Goal: Task Accomplishment & Management: Manage account settings

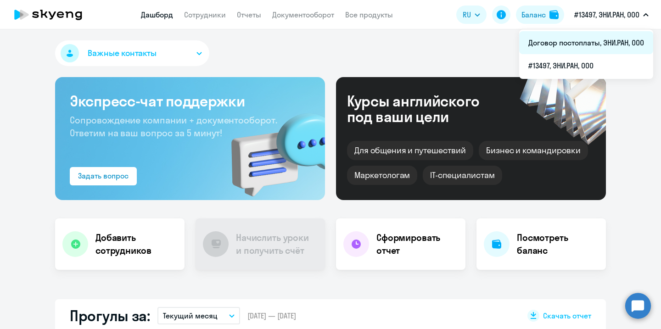
click at [583, 47] on li "Договор постоплаты, ЭНИ.РАН, ООО" at bounding box center [586, 42] width 134 height 23
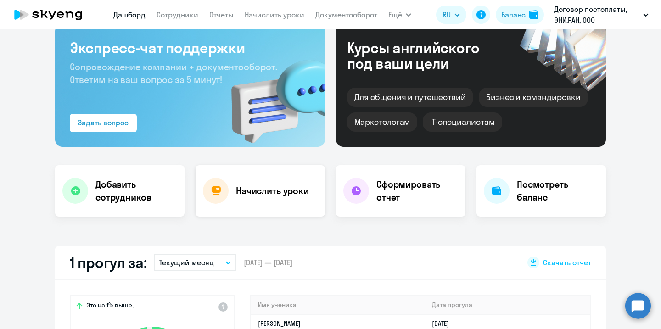
scroll to position [0, 0]
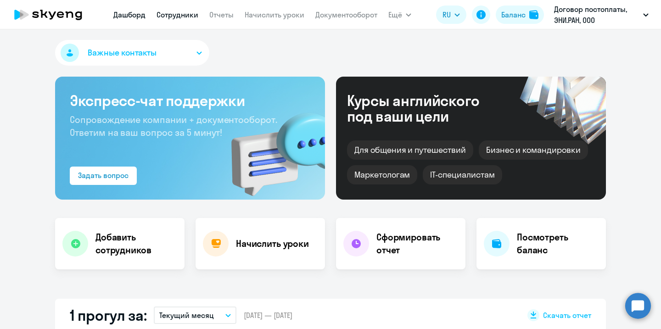
click at [181, 17] on link "Сотрудники" at bounding box center [178, 14] width 42 height 9
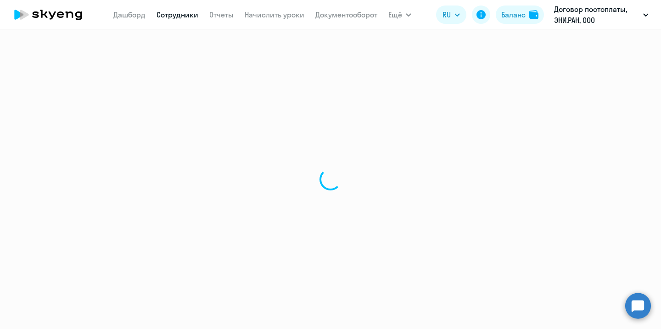
select select "30"
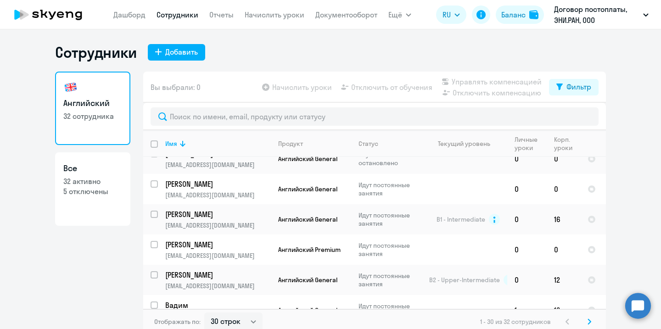
scroll to position [599, 0]
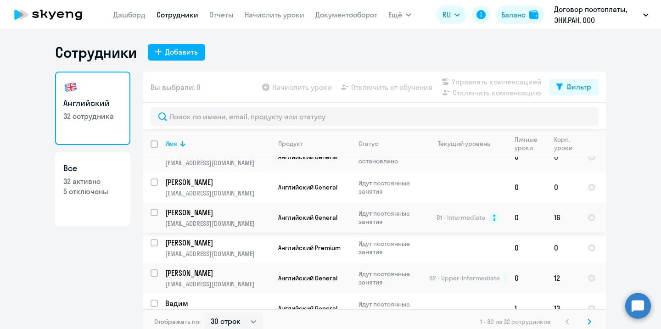
click at [200, 219] on p "[EMAIL_ADDRESS][DOMAIN_NAME]" at bounding box center [217, 223] width 105 height 8
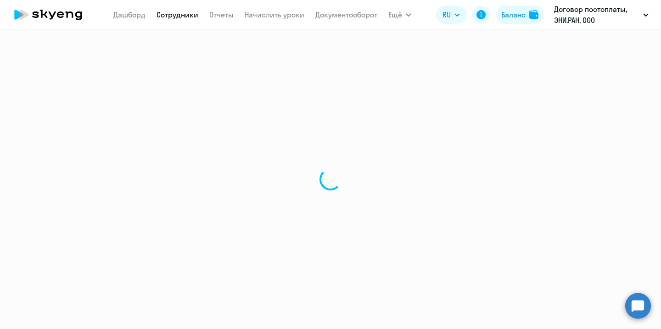
select select "english"
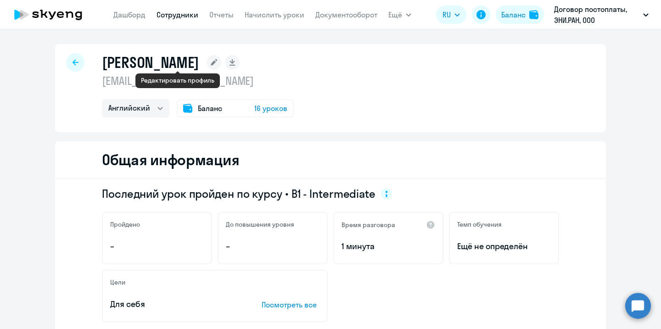
click at [207, 62] on rect at bounding box center [214, 62] width 15 height 15
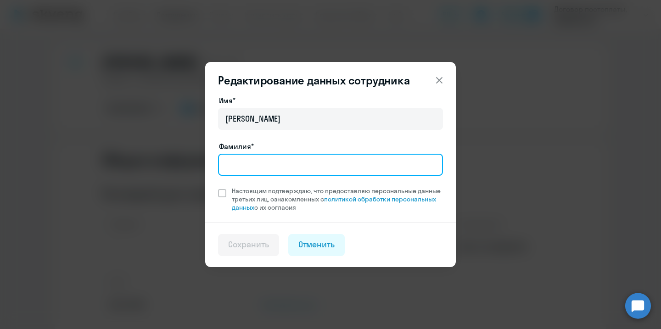
click at [269, 160] on input "Фамилия*" at bounding box center [330, 165] width 225 height 22
type input "Сидорец"
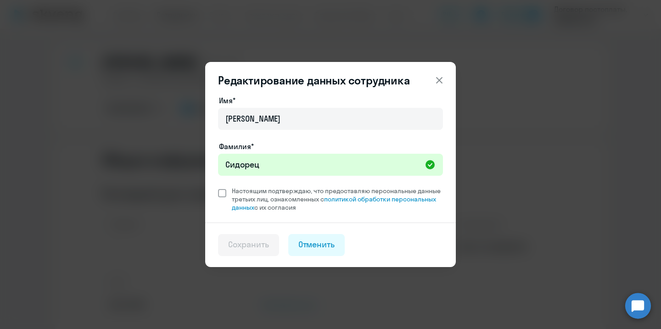
click at [220, 190] on span at bounding box center [222, 193] width 8 height 8
click at [218, 187] on input "Настоящим подтверждаю, что предоставляю персональные данные третьих лиц, ознако…" at bounding box center [218, 186] width 0 height 0
checkbox input "true"
click at [256, 235] on button "Сохранить" at bounding box center [248, 245] width 61 height 22
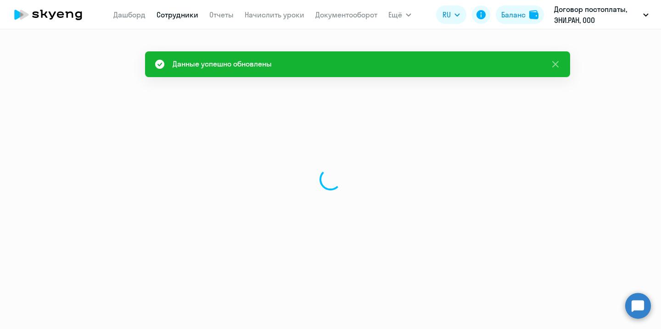
select select "english"
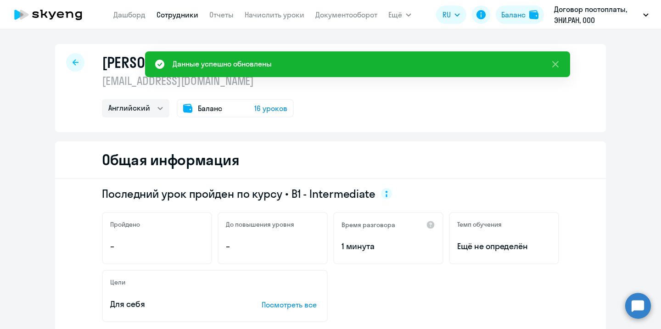
click at [79, 61] on div at bounding box center [75, 62] width 18 height 18
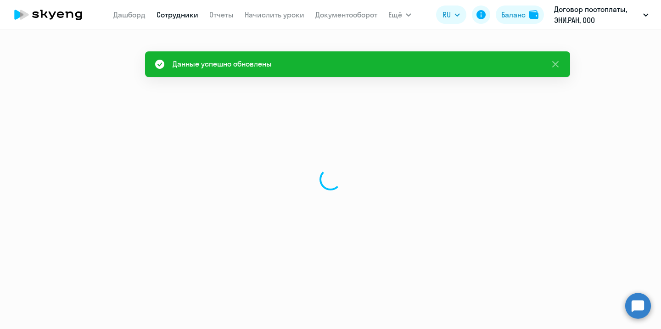
select select "30"
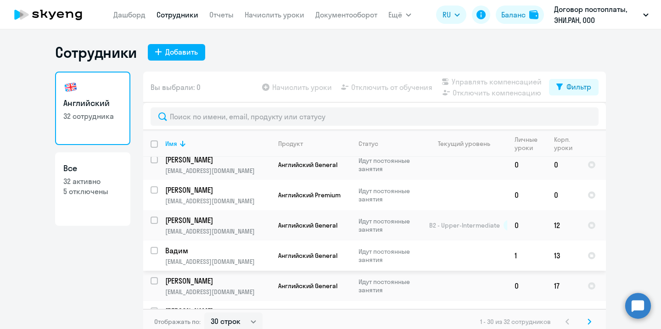
scroll to position [649, 0]
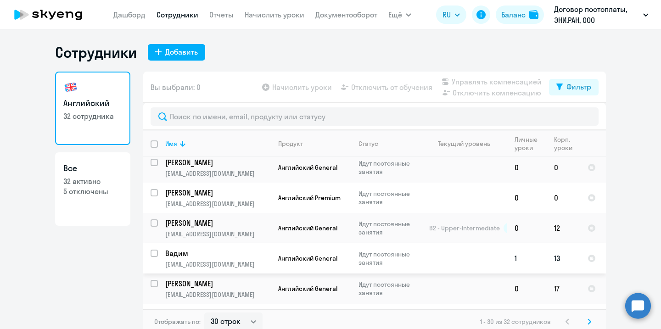
click at [197, 260] on p "[EMAIL_ADDRESS][DOMAIN_NAME]" at bounding box center [217, 264] width 105 height 8
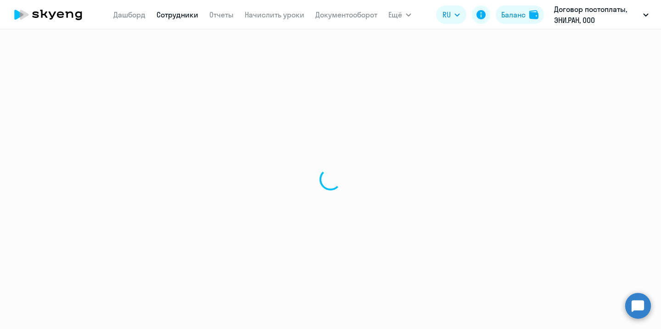
select select "english"
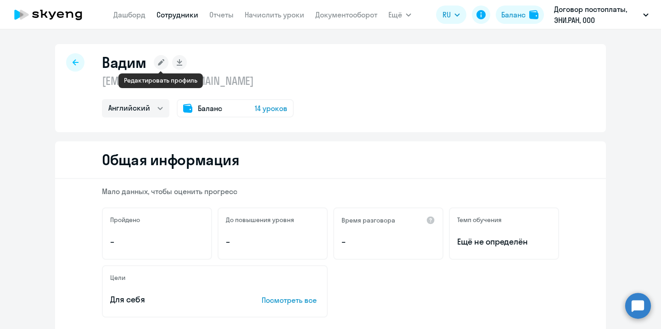
click at [162, 64] on rect at bounding box center [161, 62] width 15 height 15
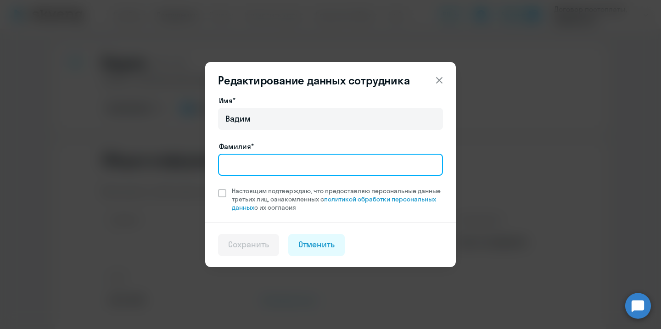
click at [237, 166] on input "Фамилия*" at bounding box center [330, 165] width 225 height 22
type input "[PERSON_NAME]"
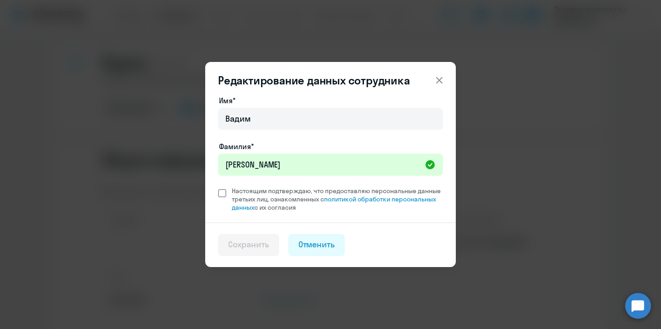
click at [224, 191] on span at bounding box center [222, 193] width 8 height 8
click at [218, 187] on input "Настоящим подтверждаю, что предоставляю персональные данные третьих лиц, ознако…" at bounding box center [218, 186] width 0 height 0
checkbox input "true"
click at [244, 246] on div "Сохранить" at bounding box center [248, 245] width 41 height 12
select select "english"
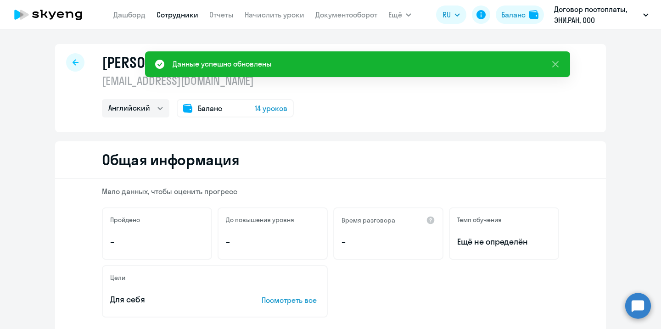
click at [73, 62] on icon at bounding box center [76, 62] width 6 height 6
select select "30"
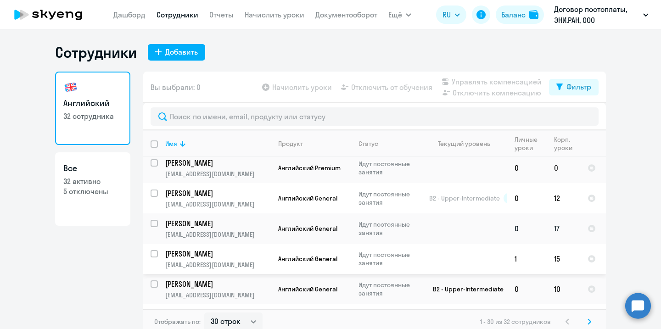
scroll to position [750, 0]
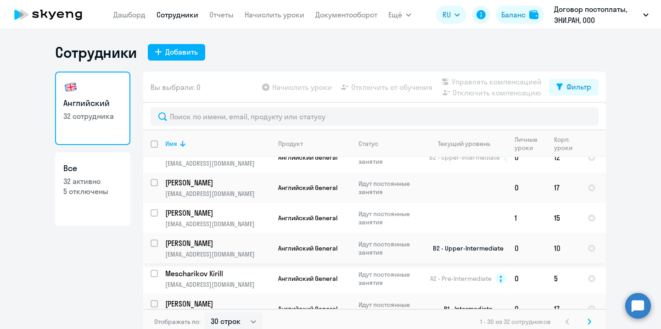
click at [218, 238] on p "[PERSON_NAME]" at bounding box center [217, 243] width 104 height 10
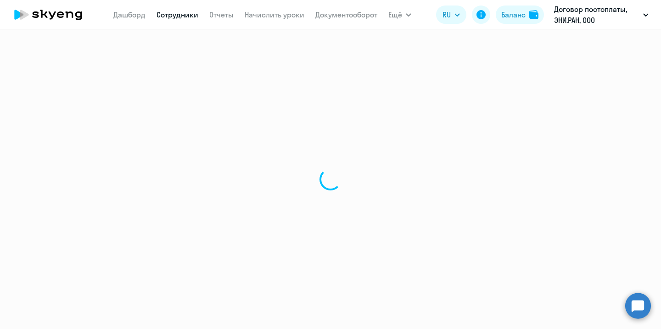
select select "english"
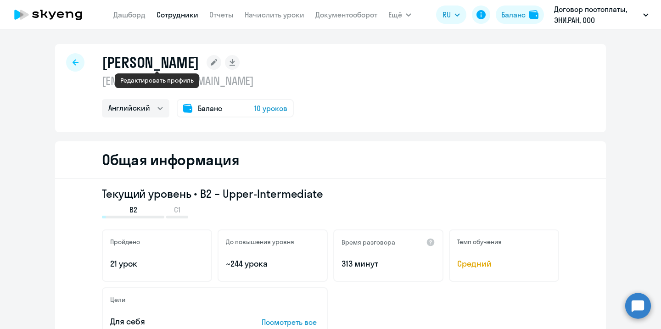
click at [207, 63] on rect at bounding box center [214, 62] width 15 height 15
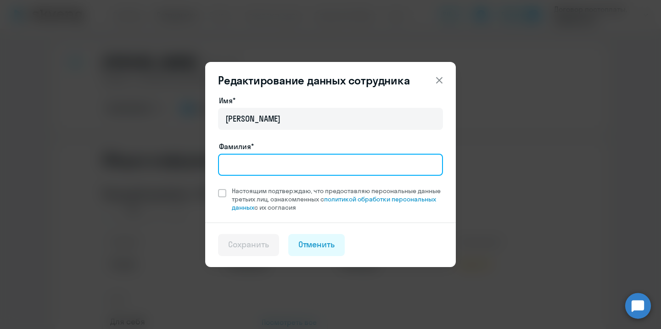
click at [255, 175] on input "Фамилия*" at bounding box center [330, 165] width 225 height 22
type input "[PERSON_NAME]"
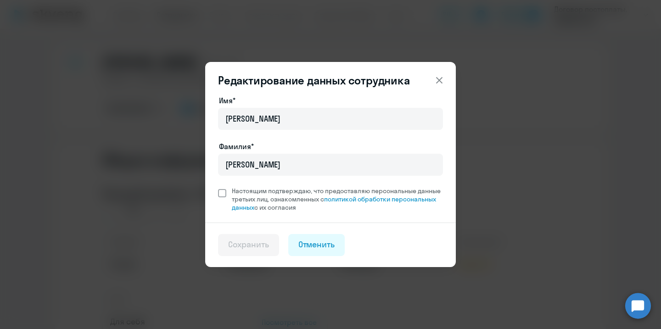
click at [224, 192] on span at bounding box center [222, 193] width 8 height 8
click at [218, 187] on input "Настоящим подтверждаю, что предоставляю персональные данные третьих лиц, ознако…" at bounding box center [218, 186] width 0 height 0
checkbox input "true"
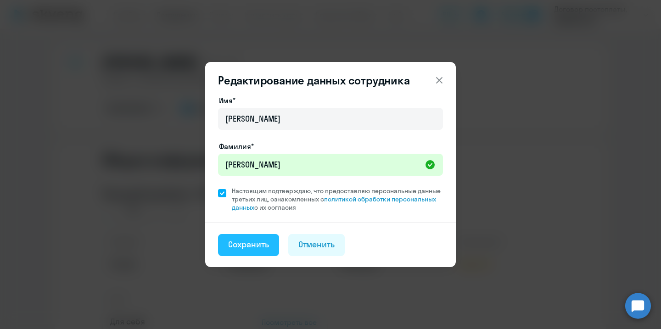
click at [251, 245] on div "Сохранить" at bounding box center [248, 245] width 41 height 12
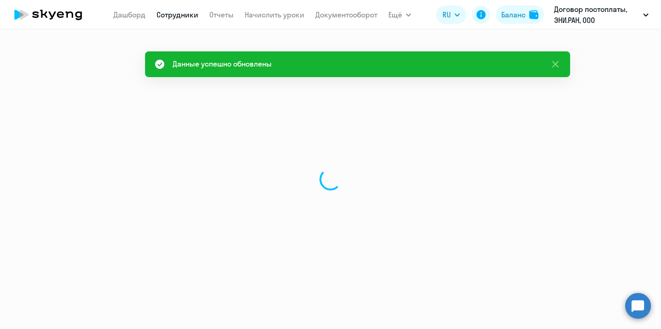
select select "english"
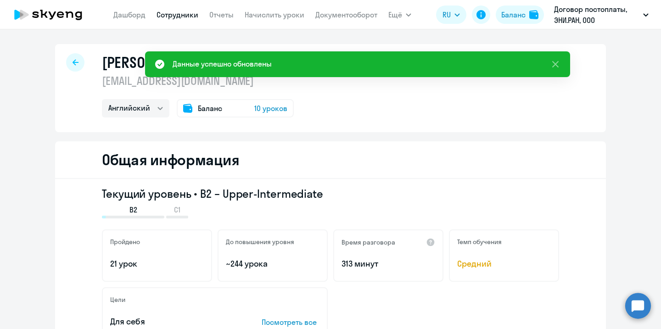
click at [78, 58] on div at bounding box center [75, 62] width 18 height 18
select select "30"
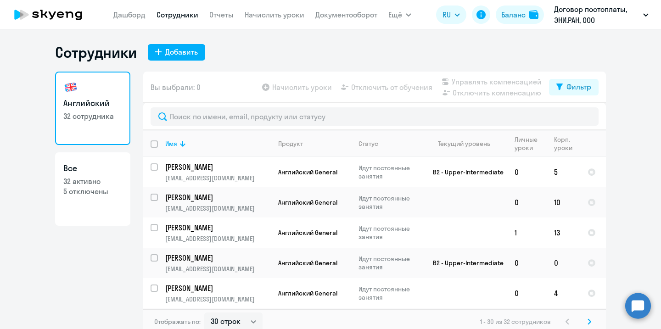
click at [630, 91] on ng-component "Сотрудники Добавить Английский 32 сотрудника Все 32 активно 5 отключены Вы выбр…" at bounding box center [330, 188] width 661 height 291
